Goal: Navigation & Orientation: Understand site structure

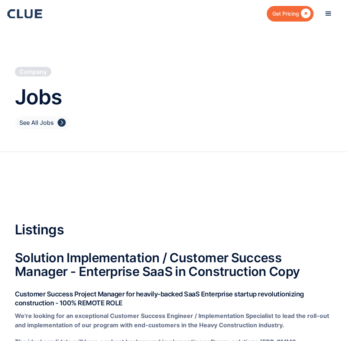
click at [32, 12] on icon at bounding box center [28, 13] width 8 height 9
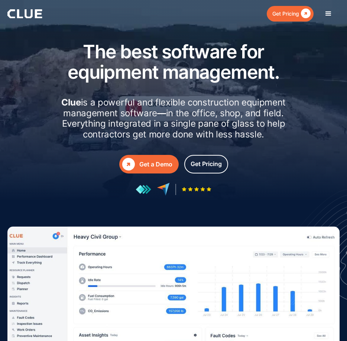
click at [330, 14] on div "menu" at bounding box center [328, 13] width 9 height 9
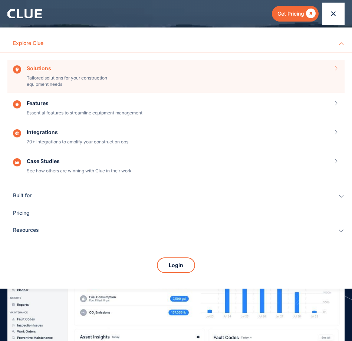
click at [67, 71] on div "Solutions Tailored solutions for your construction equipment needs" at bounding box center [176, 79] width 326 height 28
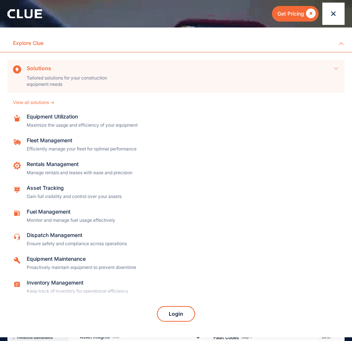
click at [331, 69] on div "Solutions Tailored solutions for your construction equipment needs" at bounding box center [176, 79] width 326 height 28
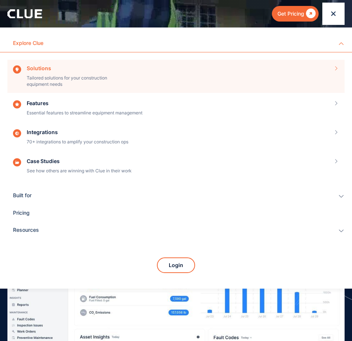
click at [331, 69] on div "Solutions Tailored solutions for your construction equipment needs" at bounding box center [176, 79] width 326 height 28
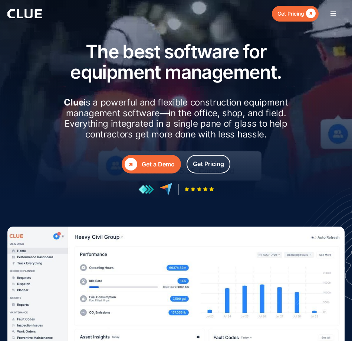
click at [24, 18] on div at bounding box center [24, 13] width 35 height 9
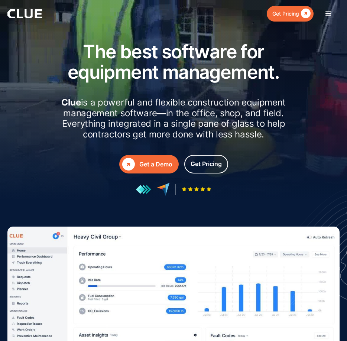
click at [330, 14] on div "menu" at bounding box center [328, 13] width 9 height 9
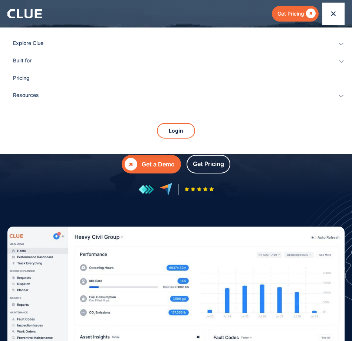
click at [255, 114] on div "Explore Clue Solutions Tailored solutions for your construction equipment needs…" at bounding box center [176, 75] width 352 height 81
